Goal: Complete application form: Complete application form

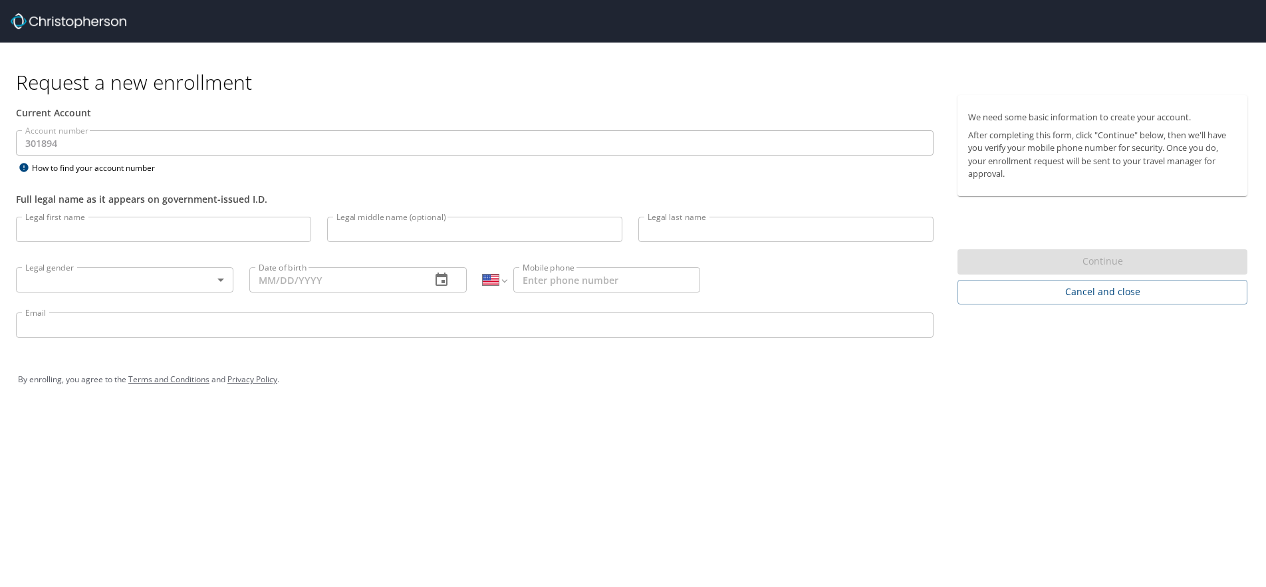
select select "US"
type input "[PERSON_NAME]"
click at [354, 229] on input "[PERSON_NAME]" at bounding box center [474, 229] width 295 height 25
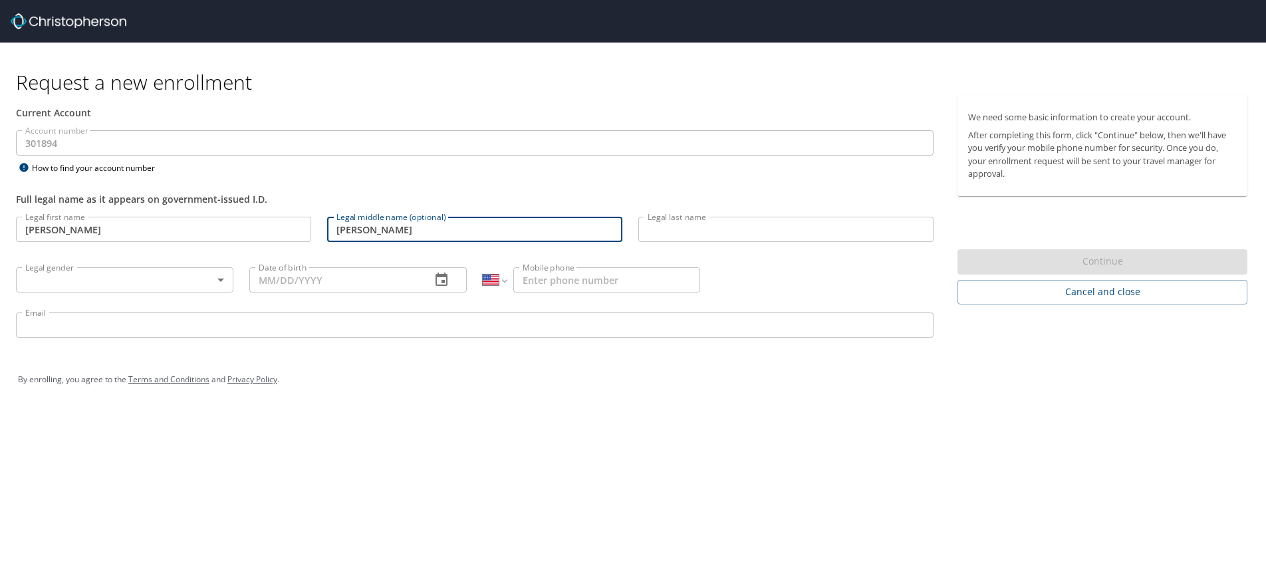
type input "[PERSON_NAME]"
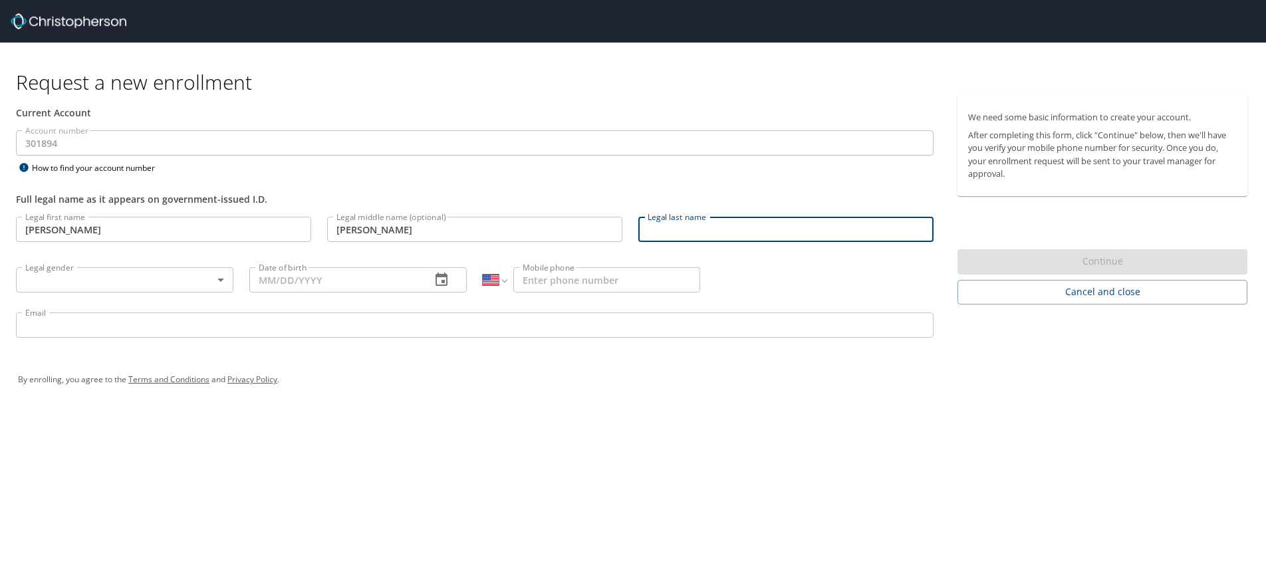
scroll to position [0, 0]
type input "[PERSON_NAME]"
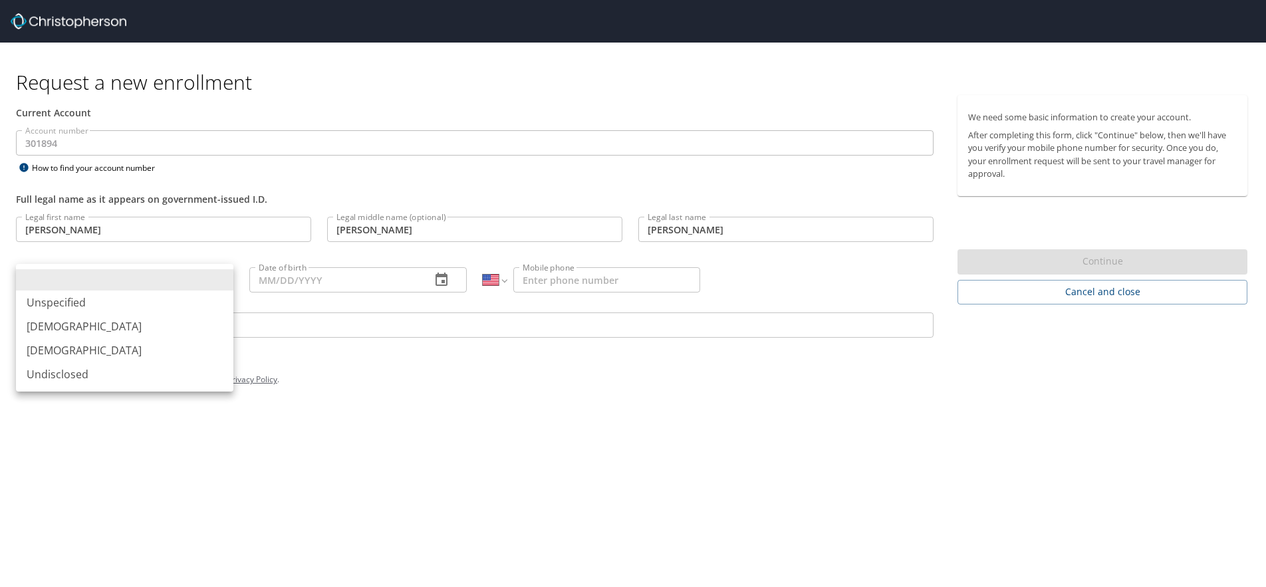
click at [224, 278] on body "Request a new enrollment Current Account Account number 301894 Account number H…" at bounding box center [633, 293] width 1266 height 587
click at [45, 323] on li "[DEMOGRAPHIC_DATA]" at bounding box center [124, 326] width 217 height 24
type input "[DEMOGRAPHIC_DATA]"
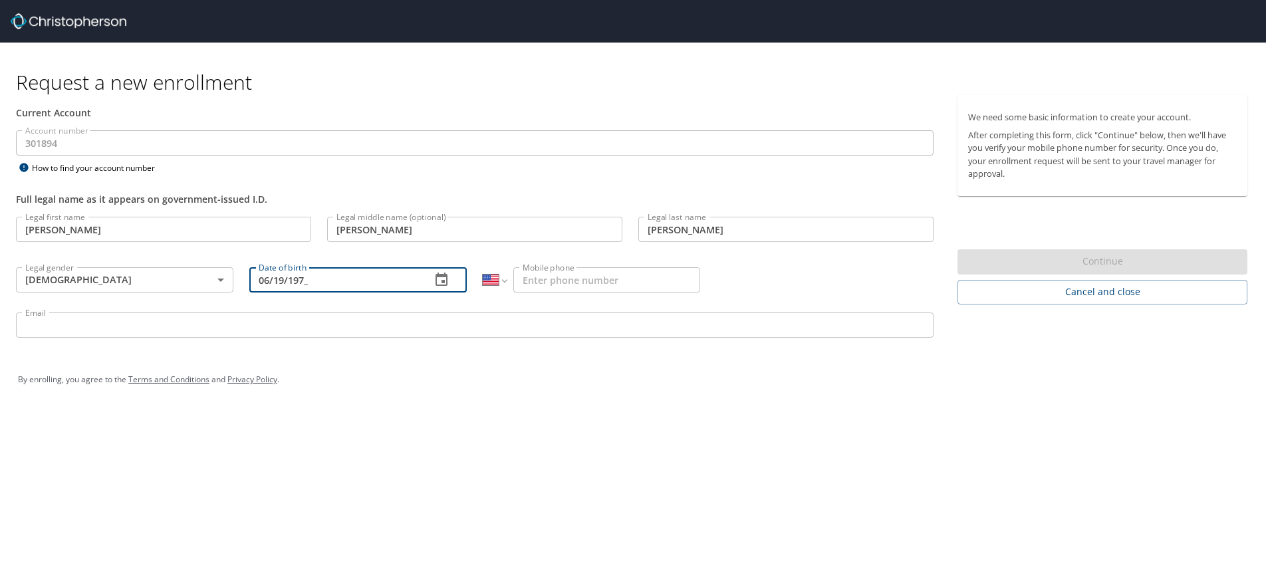
type input "[DATE]"
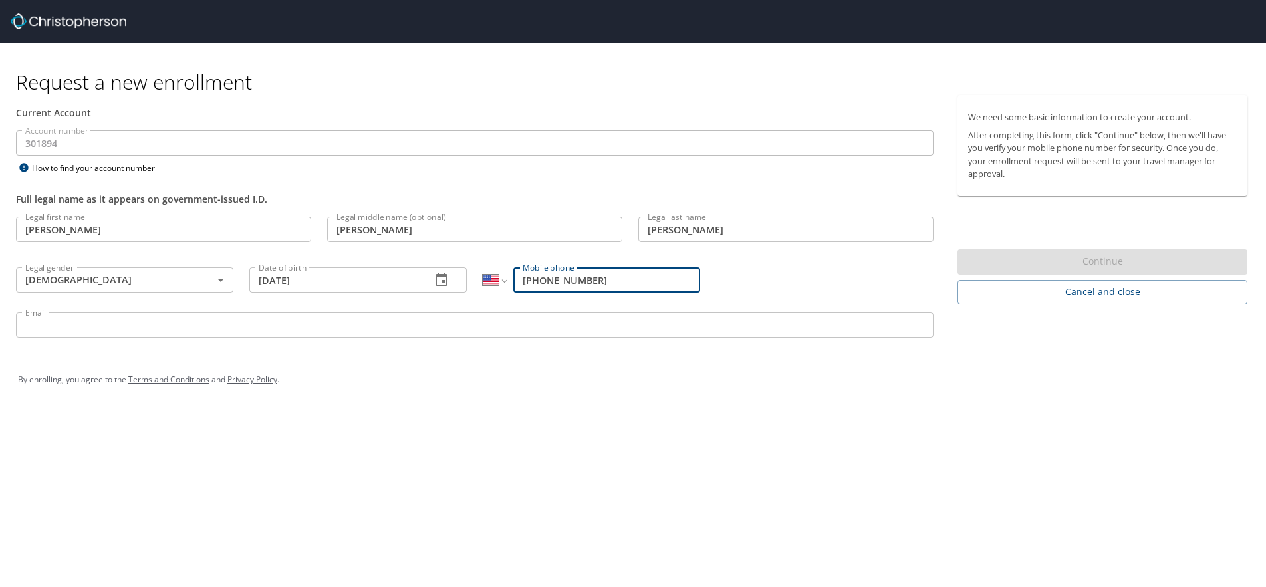
type input "[PHONE_NUMBER]"
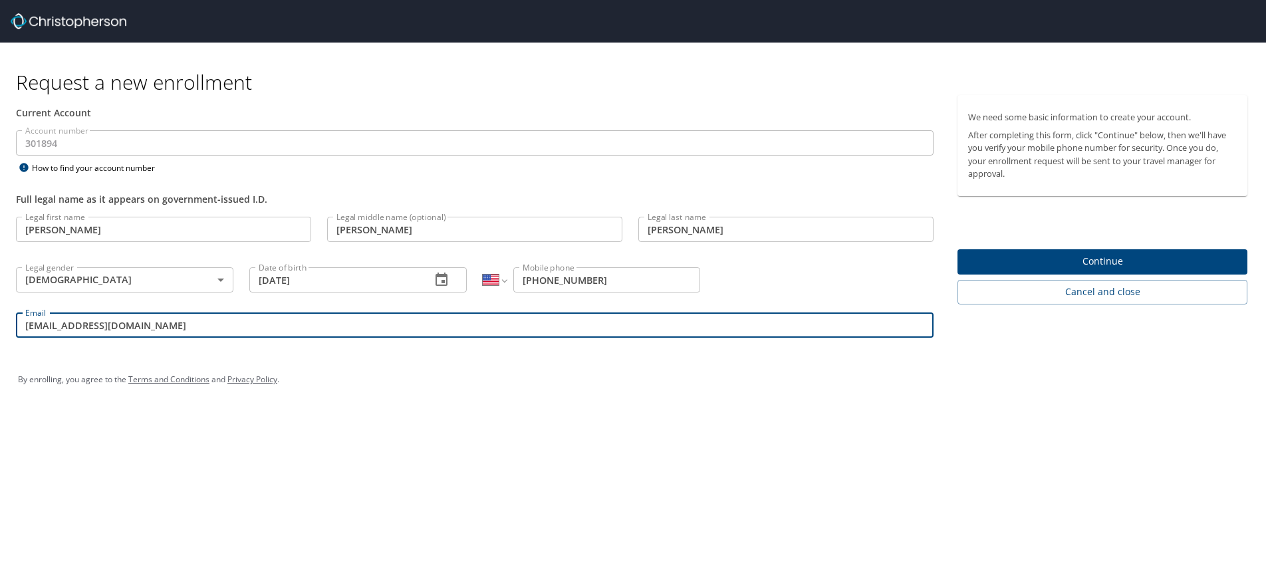
type input "[EMAIL_ADDRESS][DOMAIN_NAME]"
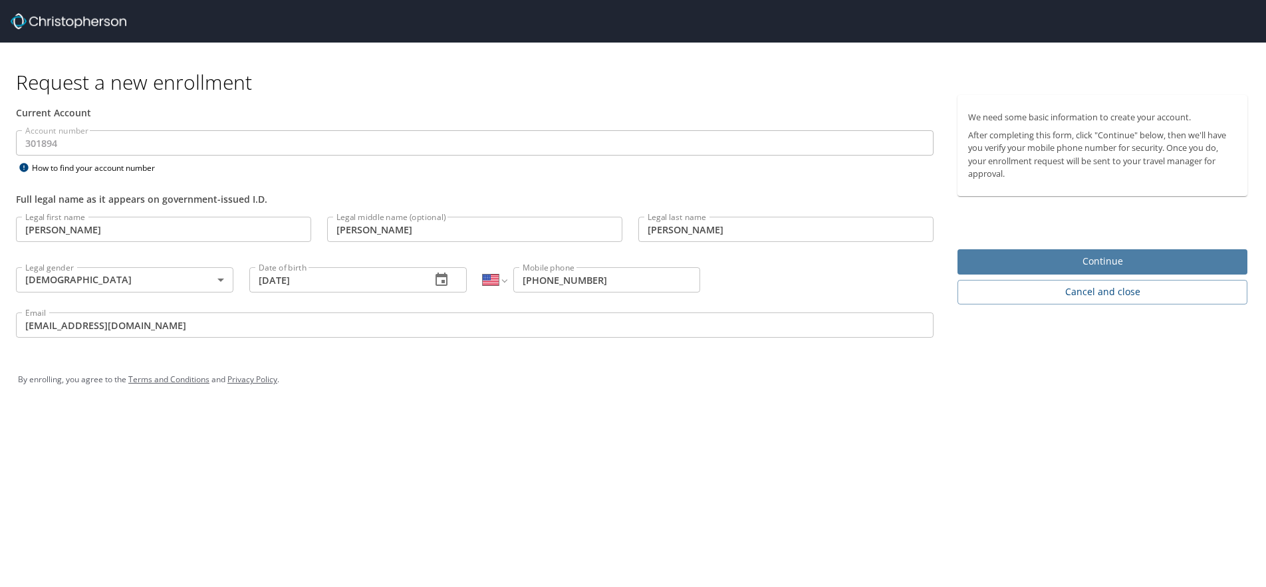
click at [1029, 260] on span "Continue" at bounding box center [1102, 261] width 269 height 17
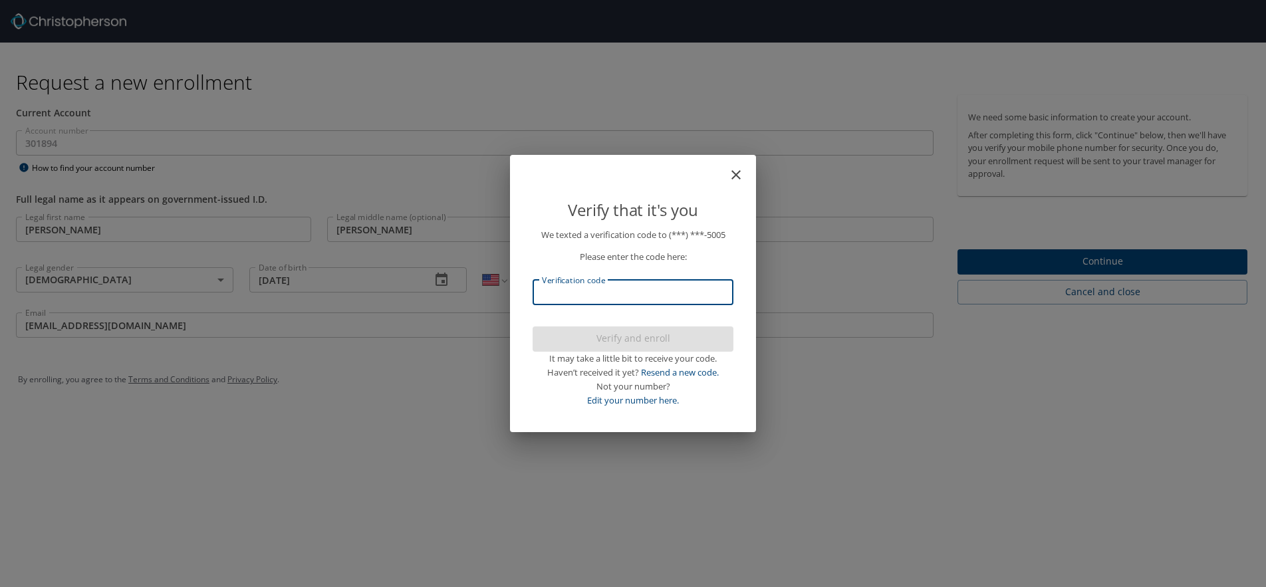
click at [622, 298] on input "Verification code" at bounding box center [633, 292] width 201 height 25
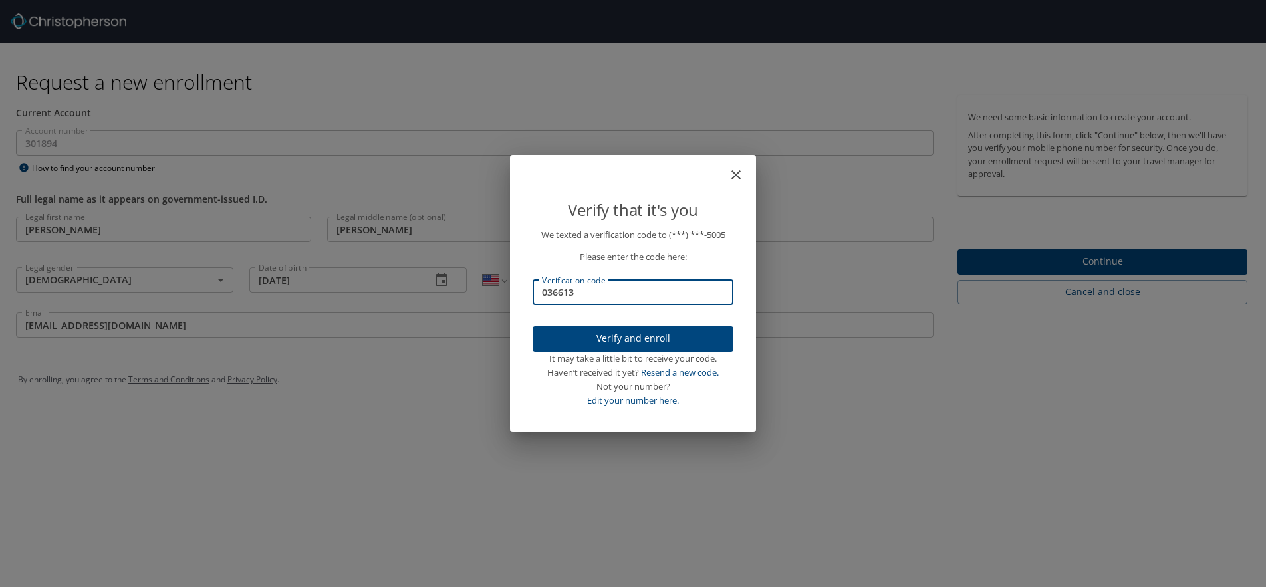
type input "036613"
click at [626, 334] on span "Verify and enroll" at bounding box center [633, 338] width 180 height 17
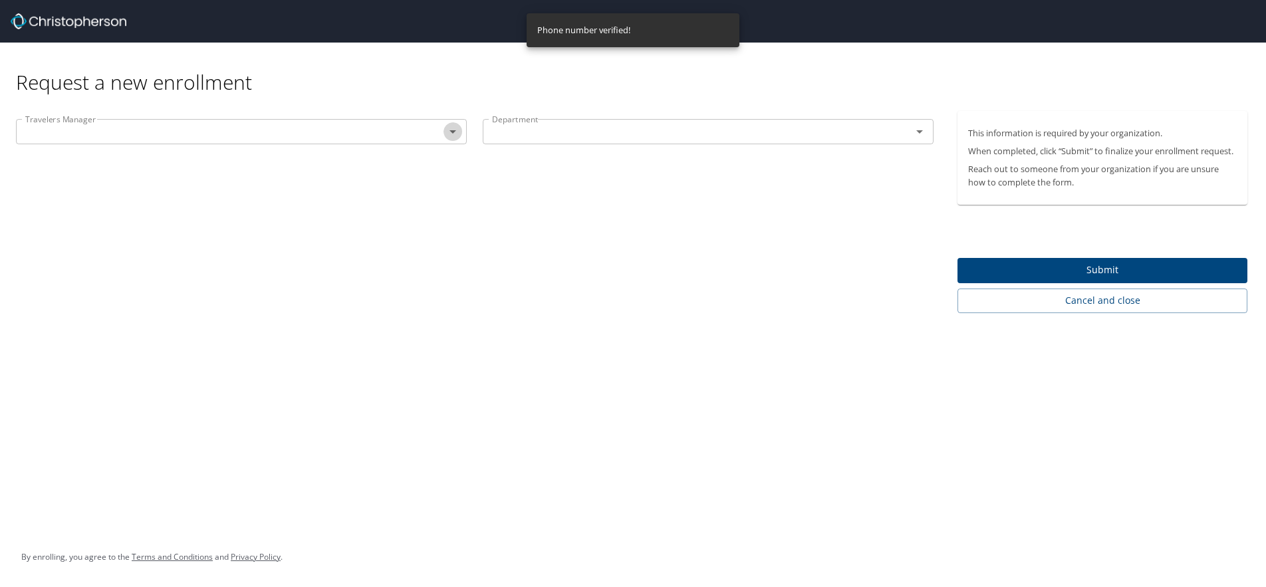
click at [453, 130] on icon "Open" at bounding box center [453, 132] width 16 height 16
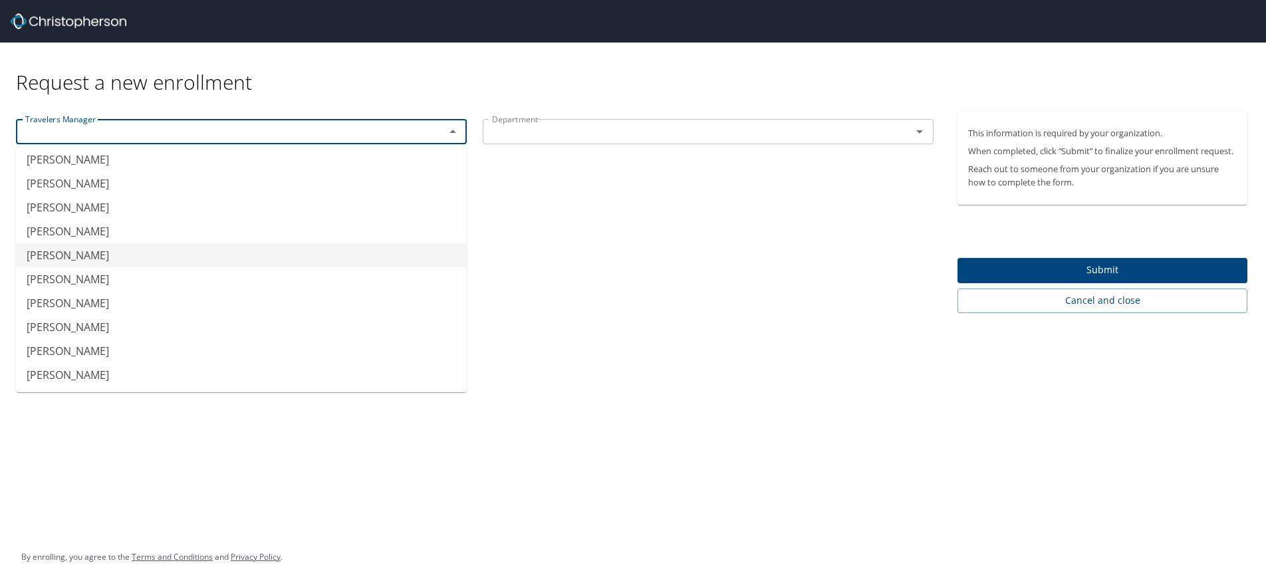
scroll to position [340, 0]
click at [82, 299] on li "[PERSON_NAME]" at bounding box center [241, 303] width 451 height 24
type input "[PERSON_NAME]"
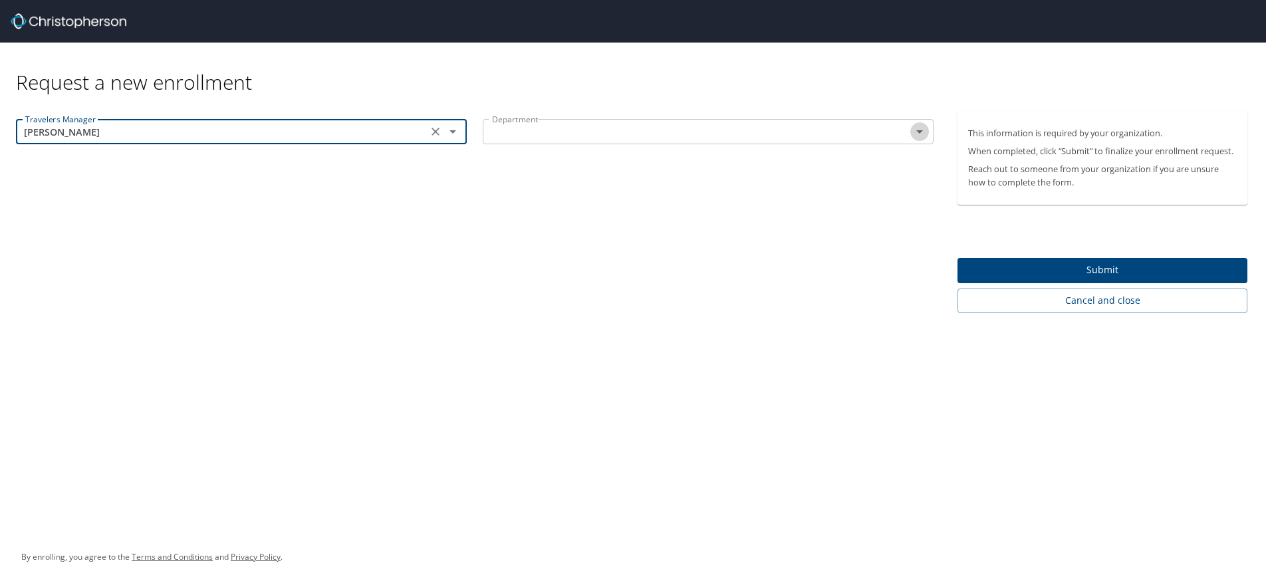
click at [923, 134] on icon "Open" at bounding box center [919, 132] width 16 height 16
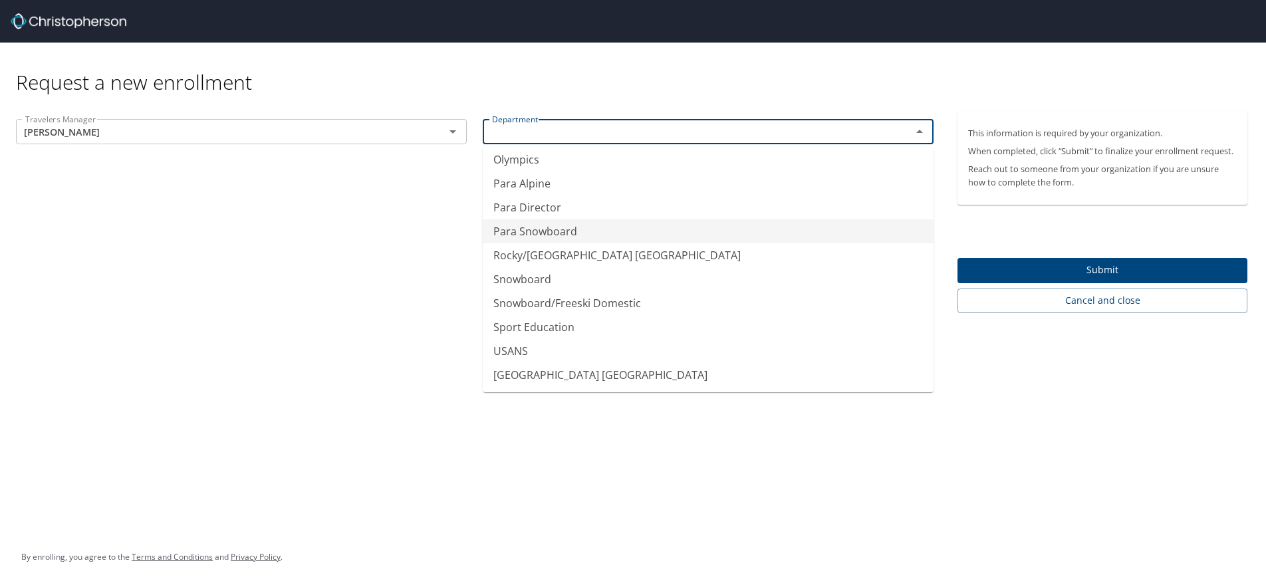
scroll to position [723, 0]
click at [519, 275] on li "Snowboard" at bounding box center [708, 279] width 451 height 24
type input "Snowboard"
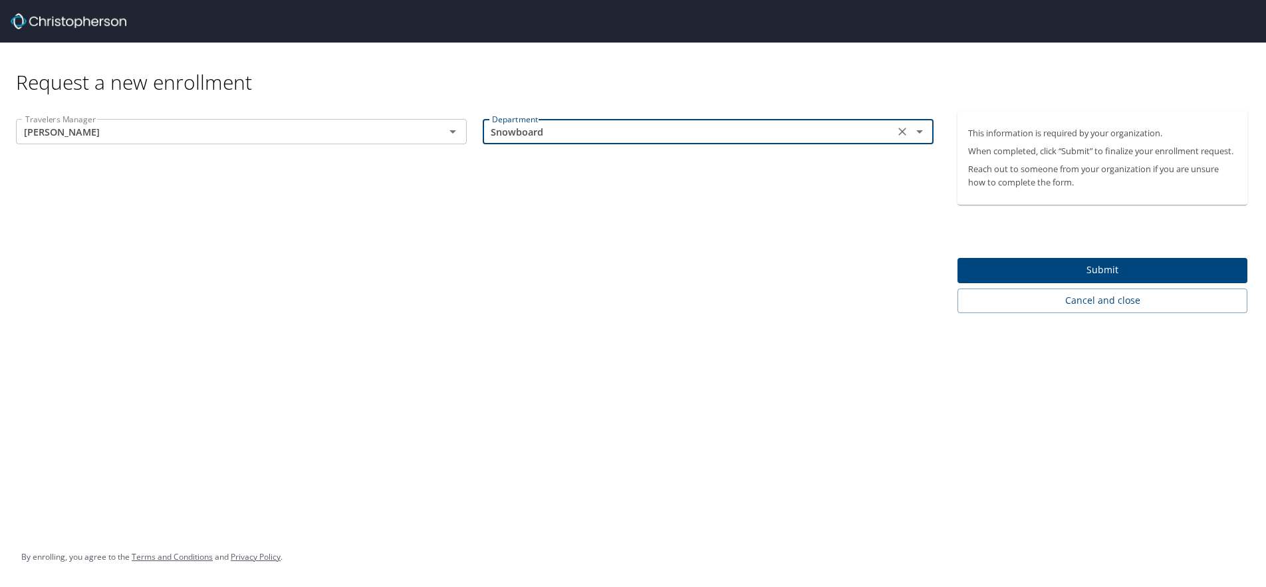
click at [1017, 267] on span "Submit" at bounding box center [1102, 270] width 269 height 17
